Goal: Find specific page/section: Find specific page/section

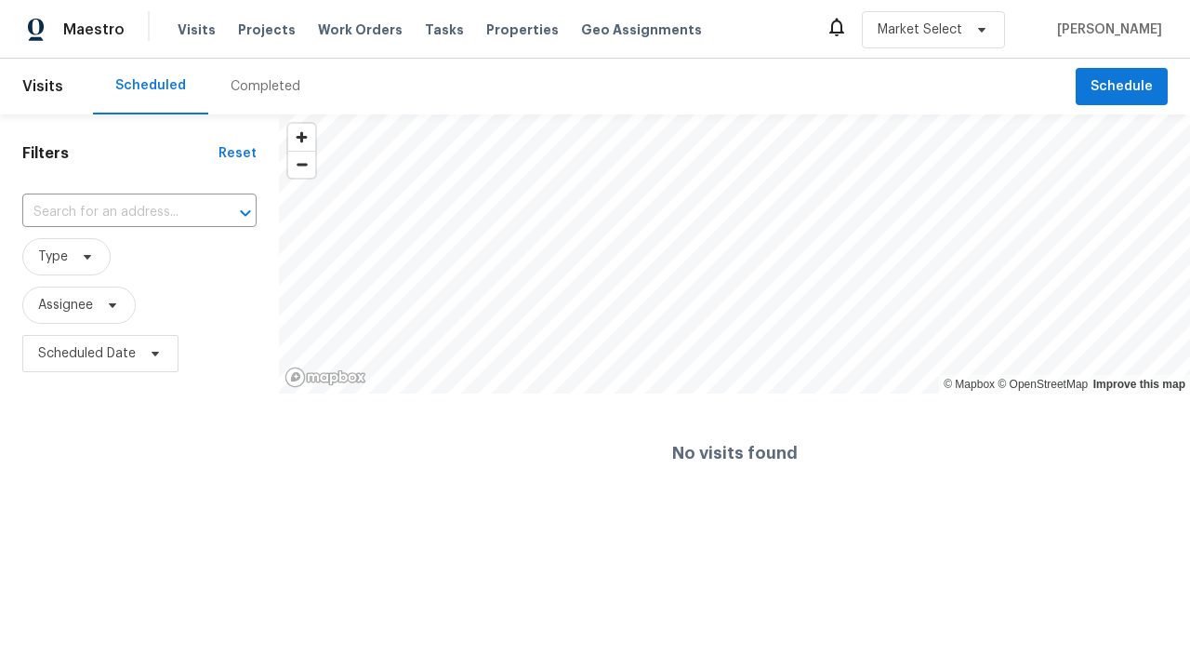
click at [344, 30] on span "Work Orders" at bounding box center [360, 29] width 85 height 19
